Goal: Task Accomplishment & Management: Use online tool/utility

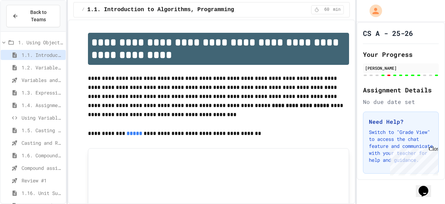
click at [40, 176] on span "Review #1" at bounding box center [42, 179] width 41 height 7
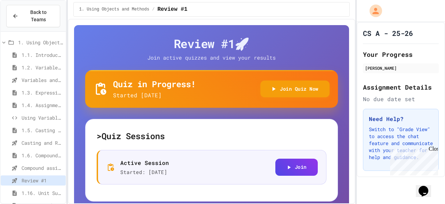
click at [306, 177] on div "Active Session Started: 8/28/2025 Join" at bounding box center [212, 167] width 230 height 35
click at [261, 82] on button "Join Quiz Now" at bounding box center [295, 88] width 69 height 17
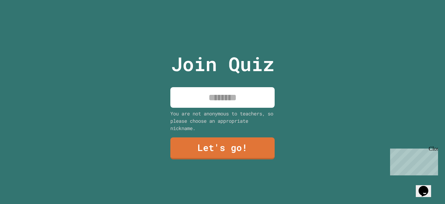
drag, startPoint x: 237, startPoint y: 99, endPoint x: 226, endPoint y: 95, distance: 12.3
click at [226, 95] on input at bounding box center [222, 97] width 104 height 21
type input "**********"
click at [196, 149] on link "Let's go!" at bounding box center [222, 147] width 105 height 23
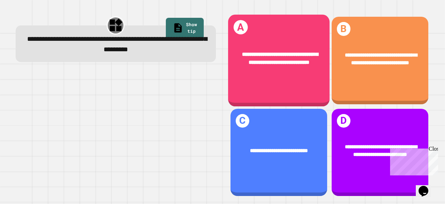
click at [267, 71] on div "**********" at bounding box center [279, 59] width 102 height 38
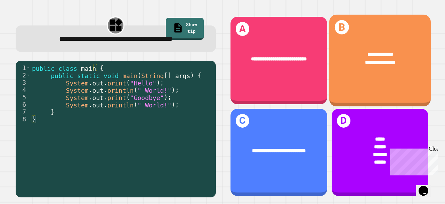
click at [352, 96] on div "**********" at bounding box center [380, 60] width 102 height 91
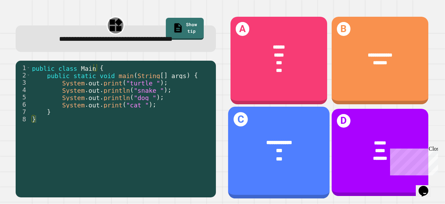
click at [291, 127] on div "**********" at bounding box center [279, 150] width 102 height 46
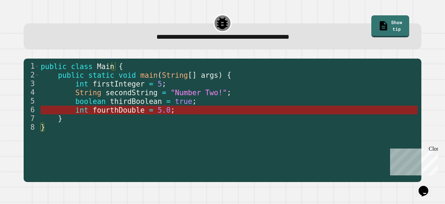
click at [127, 109] on span "fourthDouble" at bounding box center [119, 109] width 52 height 8
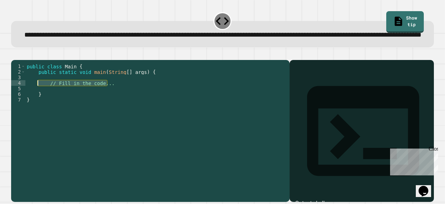
drag, startPoint x: 109, startPoint y: 104, endPoint x: 38, endPoint y: 103, distance: 71.0
click at [38, 103] on div "public class Main { public static void main ( String [ ] args ) { // Fill in th…" at bounding box center [155, 116] width 261 height 106
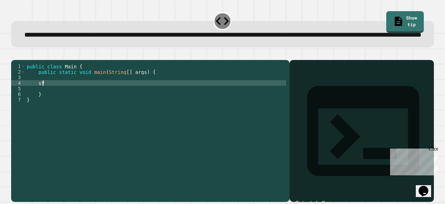
type textarea "*"
click at [387, 25] on link "Show tip" at bounding box center [406, 21] width 38 height 23
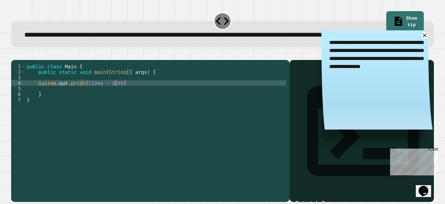
click at [20, 61] on icon "button" at bounding box center [19, 58] width 4 height 5
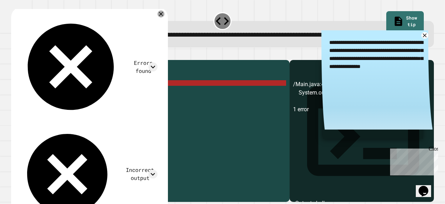
click at [120, 105] on div "public class Main { public static void main ( String [ ] args ) { System . out …" at bounding box center [155, 116] width 261 height 106
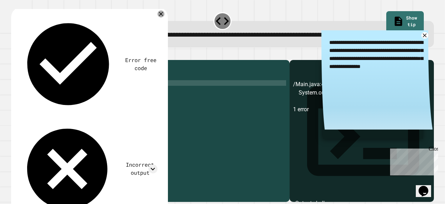
type textarea "**********"
click at [15, 54] on button "button" at bounding box center [15, 54] width 0 height 0
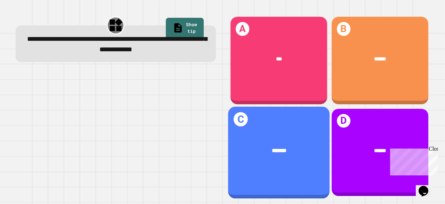
click at [280, 148] on span "*******" at bounding box center [279, 150] width 15 height 5
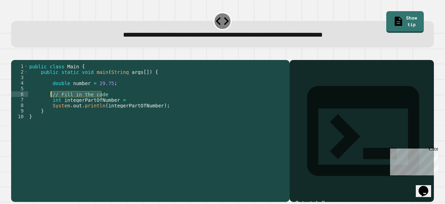
drag, startPoint x: 109, startPoint y: 104, endPoint x: 51, endPoint y: 104, distance: 57.4
click at [51, 104] on div "public class Main { public static void main ( String args [ ]) { double number …" at bounding box center [157, 121] width 258 height 117
type textarea "*"
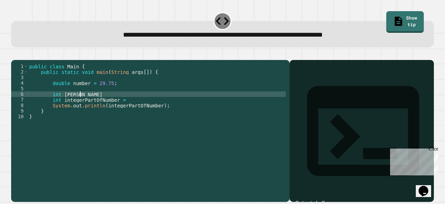
scroll to position [0, 3]
type textarea "*"
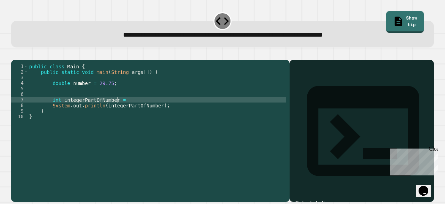
click at [132, 109] on div "public class Main { public static void main ( String args [ ]) { double number …" at bounding box center [157, 121] width 258 height 117
click at [15, 54] on icon "button" at bounding box center [15, 54] width 0 height 0
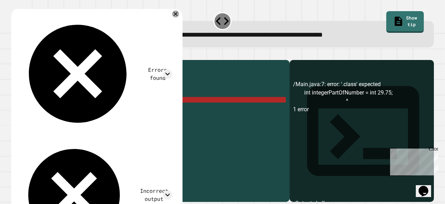
click at [131, 110] on div "public class Main { public static void main ( String args [ ]) { double number …" at bounding box center [157, 121] width 258 height 117
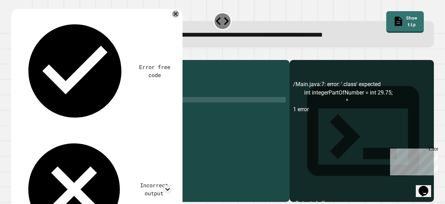
click at [146, 111] on div "public class Main { public static void main ( String args [ ]) { double number …" at bounding box center [157, 121] width 258 height 117
click at [15, 54] on icon "button" at bounding box center [15, 54] width 0 height 0
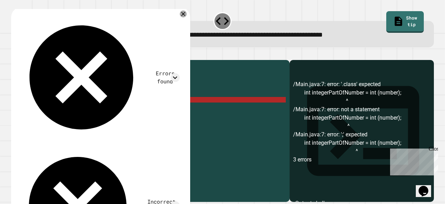
click at [132, 110] on div "public class Main { public static void main ( String args [ ]) { double number …" at bounding box center [157, 121] width 258 height 117
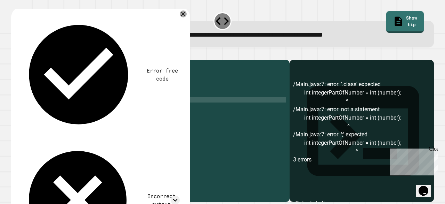
drag, startPoint x: 132, startPoint y: 110, endPoint x: 128, endPoint y: 110, distance: 4.2
click at [128, 110] on div "public class Main { public static void main ( String args [ ]) { double number …" at bounding box center [157, 121] width 258 height 117
click at [131, 110] on div "public class Main { public static void main ( String args [ ]) { double number …" at bounding box center [157, 121] width 258 height 117
click at [148, 109] on div "public class Main { public static void main ( String args [ ]) { double number …" at bounding box center [157, 121] width 258 height 117
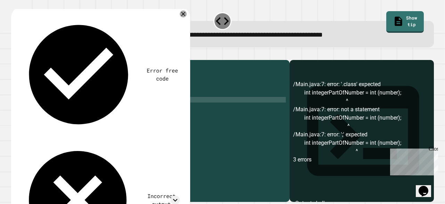
click at [127, 110] on div "public class Main { public static void main ( String args [ ]) { double number …" at bounding box center [157, 121] width 258 height 117
click at [120, 109] on div "public class Main { public static void main ( String args [ ]) { double number …" at bounding box center [157, 121] width 258 height 117
type textarea "**********"
click at [15, 54] on icon "button" at bounding box center [15, 54] width 0 height 0
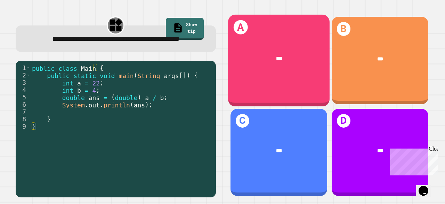
click at [278, 39] on div "A ***" at bounding box center [279, 60] width 102 height 91
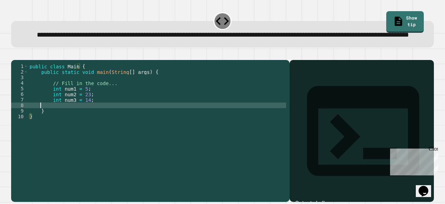
click at [79, 126] on div "public class Main { public static void main ( String [ ] args ) { // Fill in th…" at bounding box center [157, 116] width 258 height 106
click at [67, 129] on div "public class Main { public static void main ( String [ ] args ) { // Fill in th…" at bounding box center [157, 116] width 258 height 106
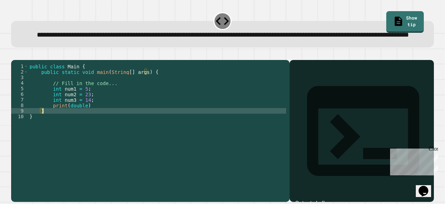
scroll to position [0, 1]
click at [67, 126] on div "public class Main { public static void main ( String [ ] args ) { // Fill in th…" at bounding box center [157, 116] width 258 height 106
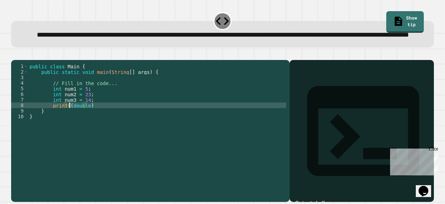
scroll to position [0, 3]
click at [85, 125] on div "public class Main { public static void main ( String [ ] args ) { // Fill in th…" at bounding box center [157, 116] width 258 height 106
click at [89, 126] on div "public class Main { public static void main ( String [ ] args ) { // Fill in th…" at bounding box center [157, 116] width 258 height 106
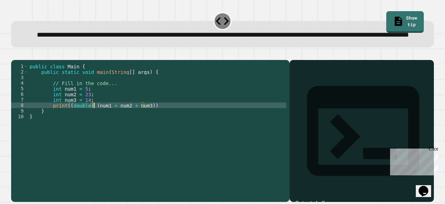
click at [144, 125] on div "public class Main { public static void main ( String [ ] args ) { // Fill in th…" at bounding box center [157, 116] width 258 height 106
click at [167, 127] on div "public class Main { public static void main ( String [ ] args ) { // Fill in th…" at bounding box center [157, 116] width 258 height 106
click at [15, 54] on icon "button" at bounding box center [15, 54] width 0 height 0
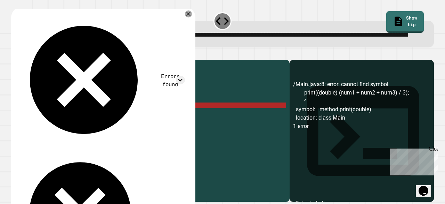
click at [51, 124] on div "public class Main { public static void main ( String [ ] args ) { // Fill in th…" at bounding box center [157, 116] width 258 height 106
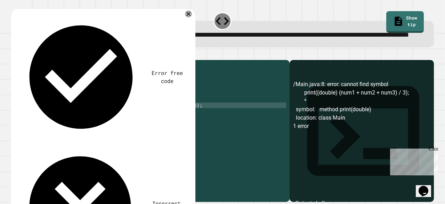
scroll to position [0, 3]
type textarea "**********"
click at [15, 54] on icon "button" at bounding box center [15, 54] width 0 height 0
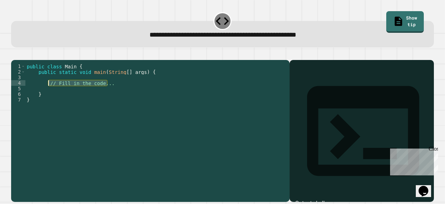
drag, startPoint x: 114, startPoint y: 91, endPoint x: 48, endPoint y: 94, distance: 66.2
click at [48, 94] on div "public class Main { public static void main ( String [ ] args ) { // Fill in th…" at bounding box center [155, 121] width 261 height 117
type textarea "**********"
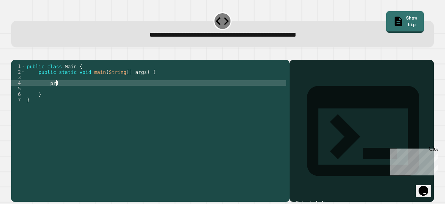
type textarea "*"
type textarea "**********"
click at [15, 54] on icon "button" at bounding box center [15, 54] width 0 height 0
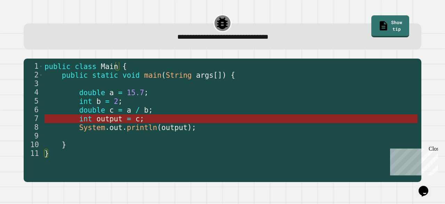
click at [97, 121] on span "output" at bounding box center [110, 118] width 26 height 8
